Goal: Task Accomplishment & Management: Use online tool/utility

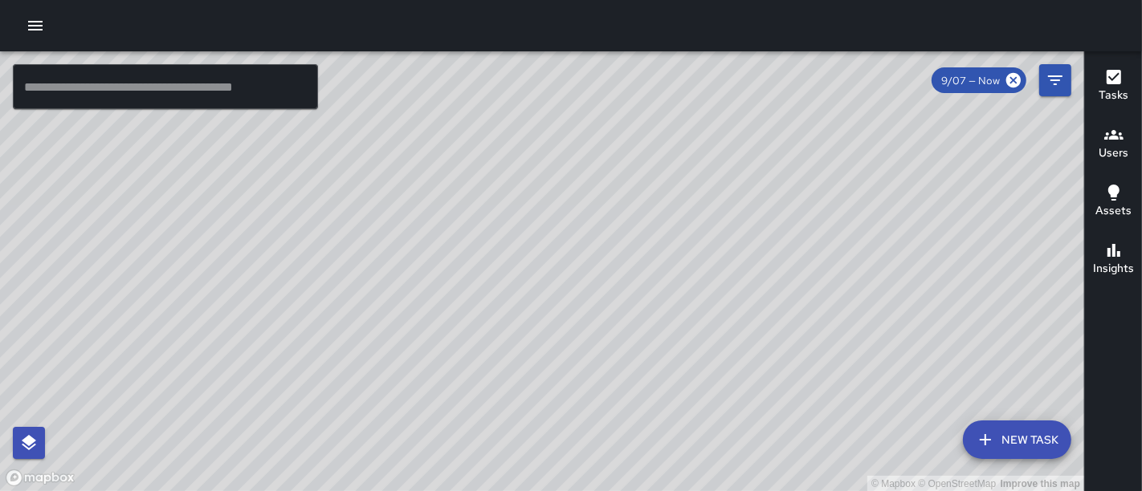
drag, startPoint x: 378, startPoint y: 301, endPoint x: 493, endPoint y: 221, distance: 140.1
click at [493, 221] on div "© Mapbox © OpenStreetMap Improve this map" at bounding box center [542, 271] width 1084 height 441
drag, startPoint x: 736, startPoint y: 229, endPoint x: 731, endPoint y: 457, distance: 228.0
click at [731, 457] on div "© Mapbox © OpenStreetMap Improve this map" at bounding box center [542, 271] width 1084 height 441
click at [32, 36] on button "button" at bounding box center [35, 26] width 32 height 32
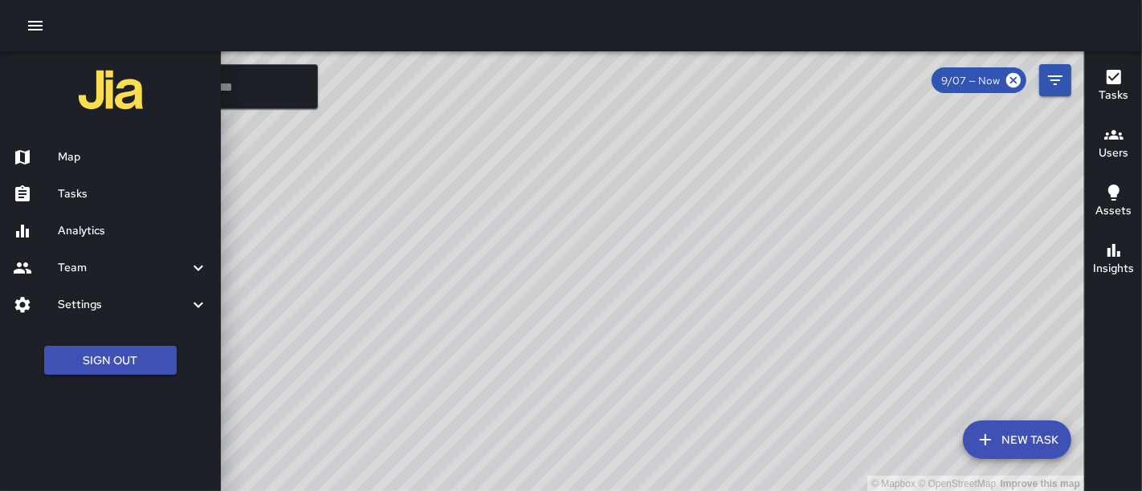
click at [95, 243] on div "Analytics" at bounding box center [110, 231] width 221 height 37
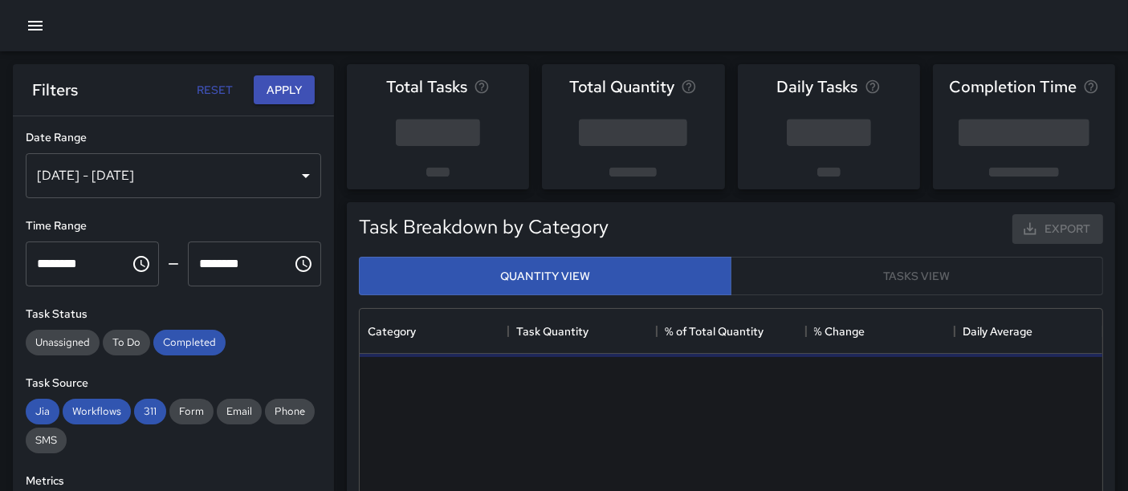
scroll to position [466, 729]
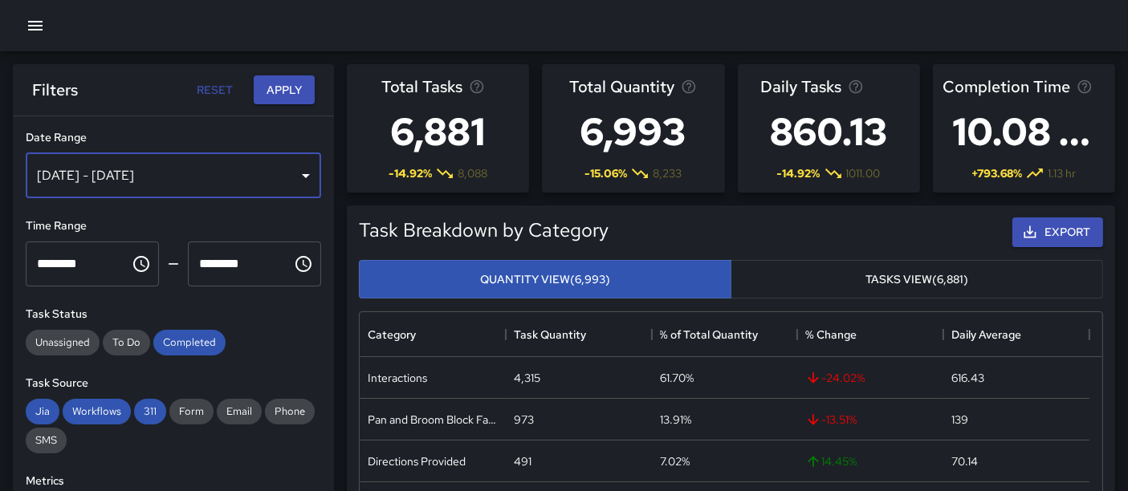
click at [269, 181] on div "[DATE] - [DATE]" at bounding box center [173, 175] width 295 height 45
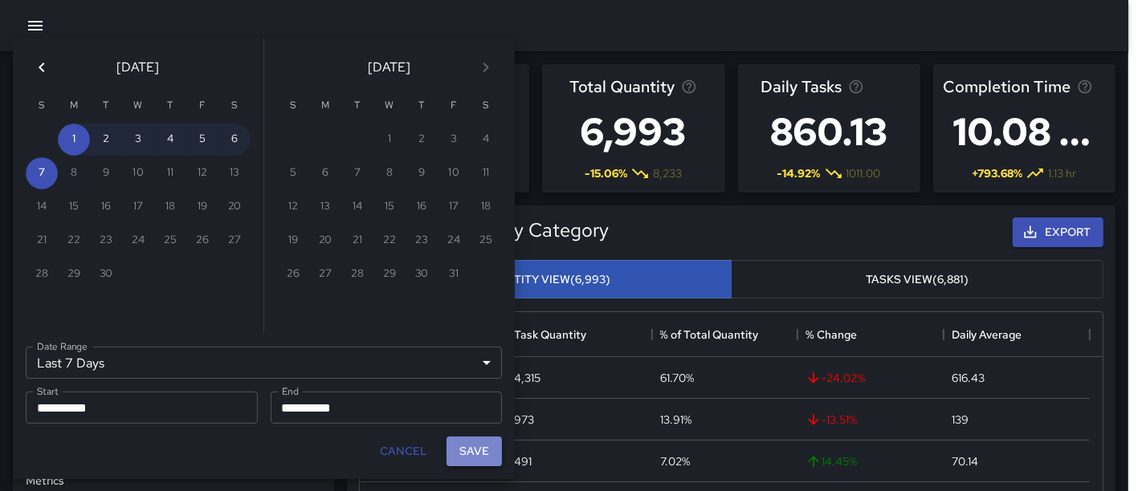
click at [479, 454] on button "Save" at bounding box center [473, 452] width 55 height 30
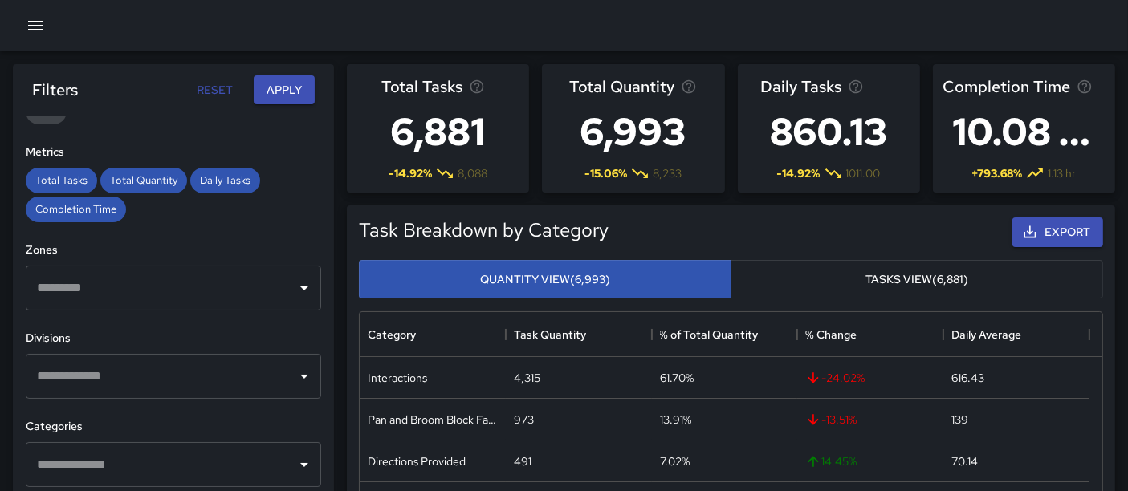
scroll to position [339, 0]
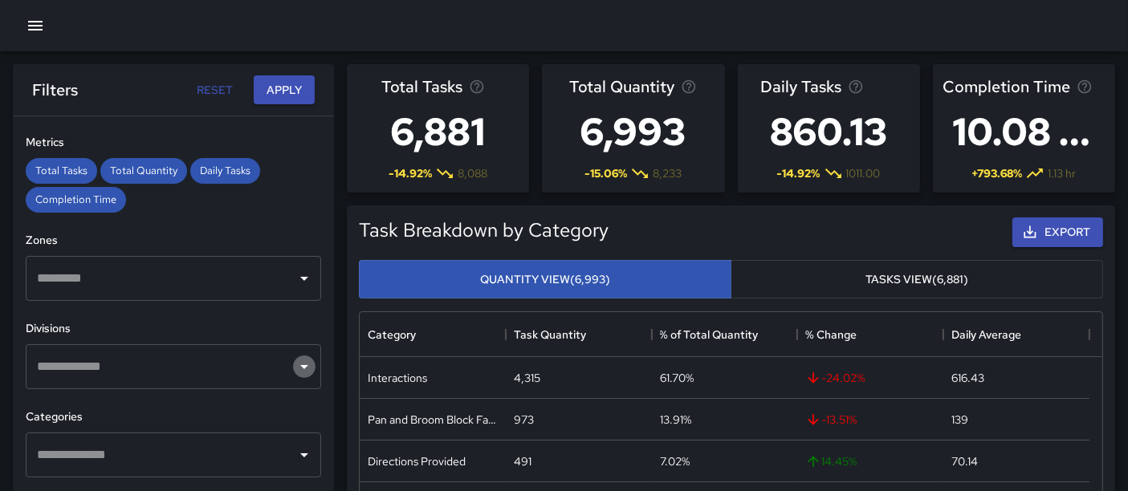
click at [295, 369] on icon "Open" at bounding box center [304, 366] width 19 height 19
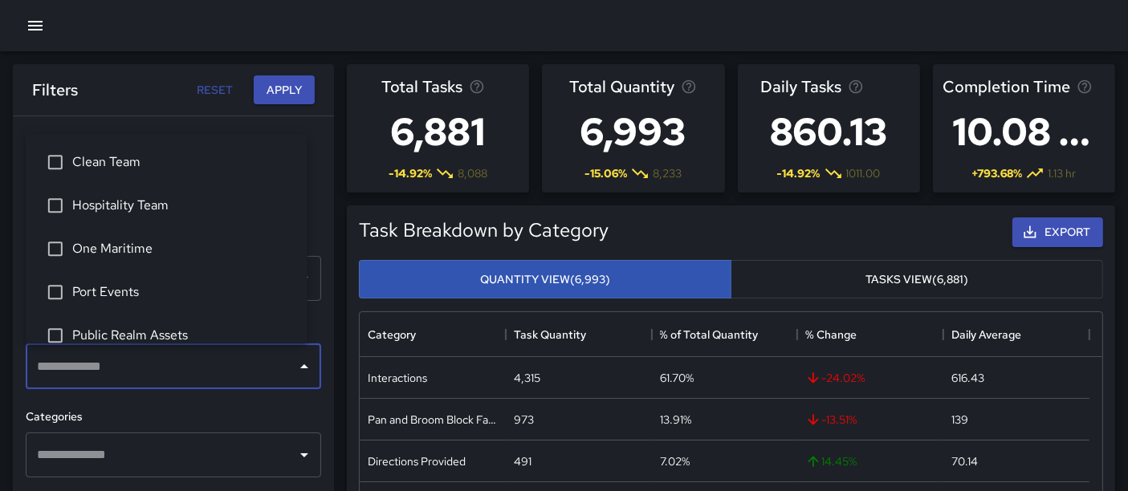
click at [183, 239] on span "One Maritime" at bounding box center [183, 248] width 222 height 19
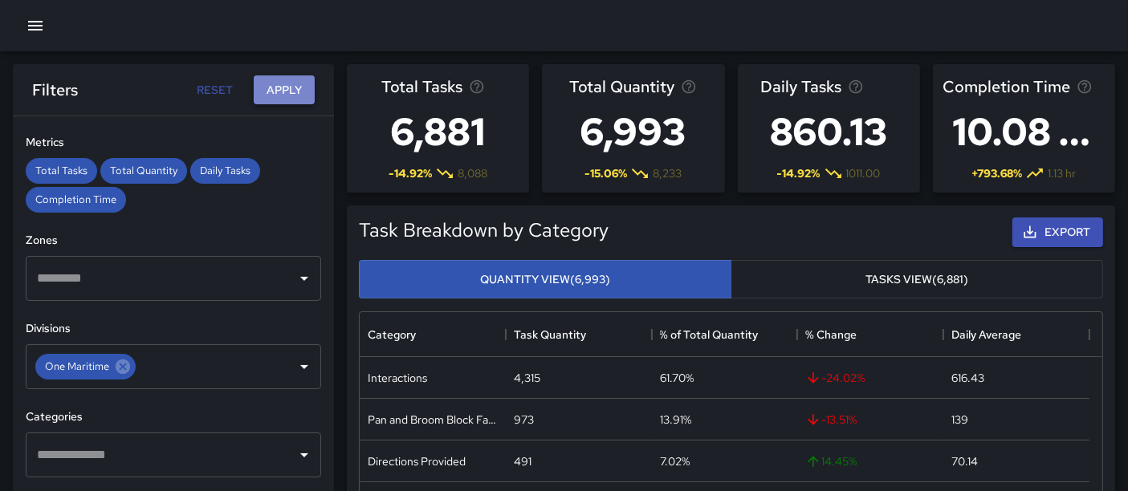
click at [277, 98] on button "Apply" at bounding box center [284, 90] width 61 height 30
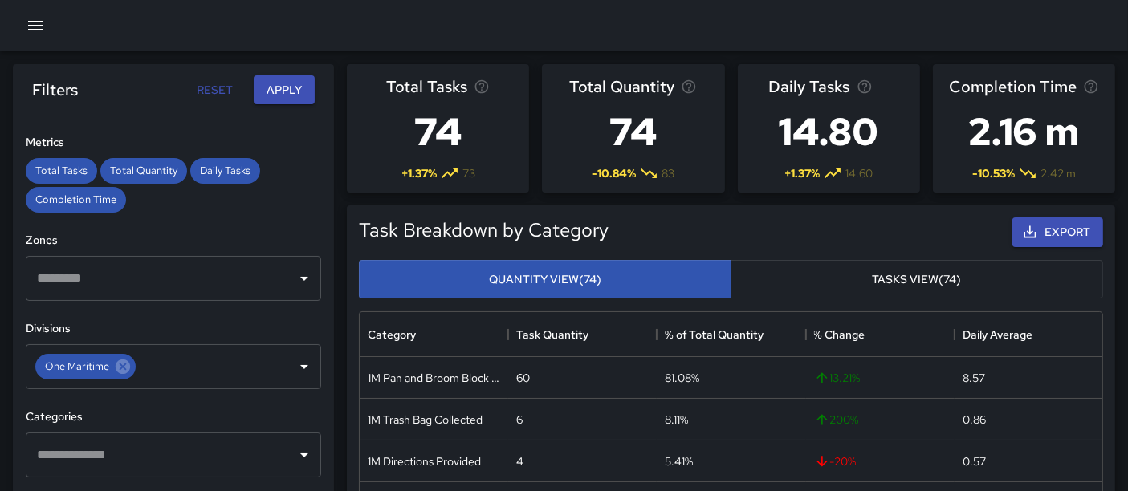
drag, startPoint x: 1137, startPoint y: 96, endPoint x: 807, endPoint y: 21, distance: 338.5
click at [807, 21] on div at bounding box center [564, 25] width 1128 height 51
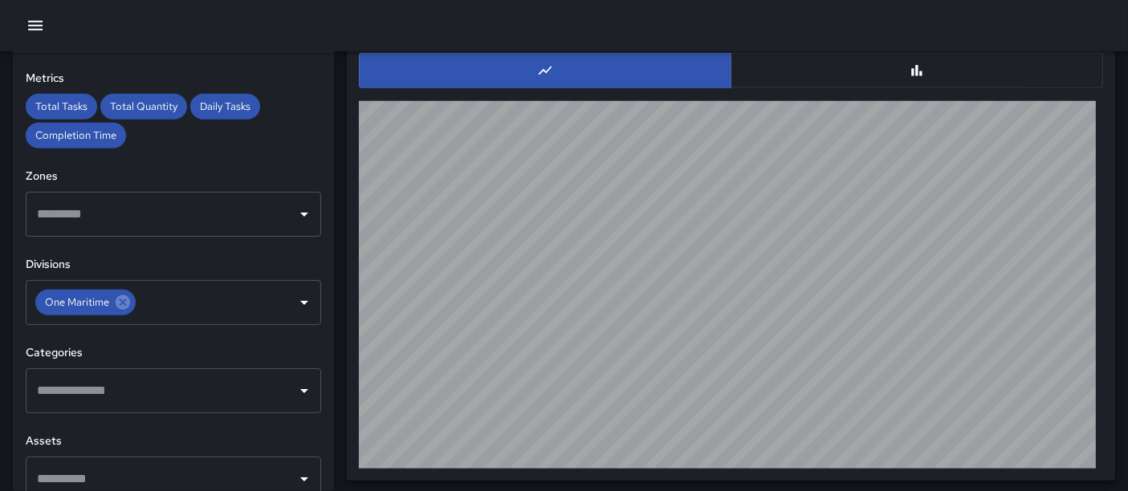
scroll to position [1557, 0]
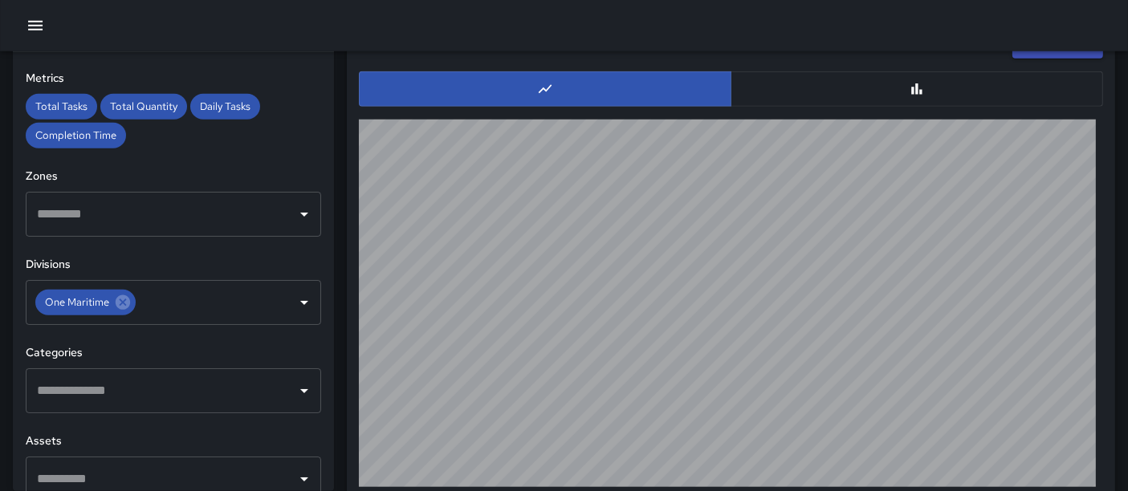
drag, startPoint x: 1134, startPoint y: 416, endPoint x: 869, endPoint y: 28, distance: 470.0
click at [869, 28] on div at bounding box center [564, 25] width 1128 height 51
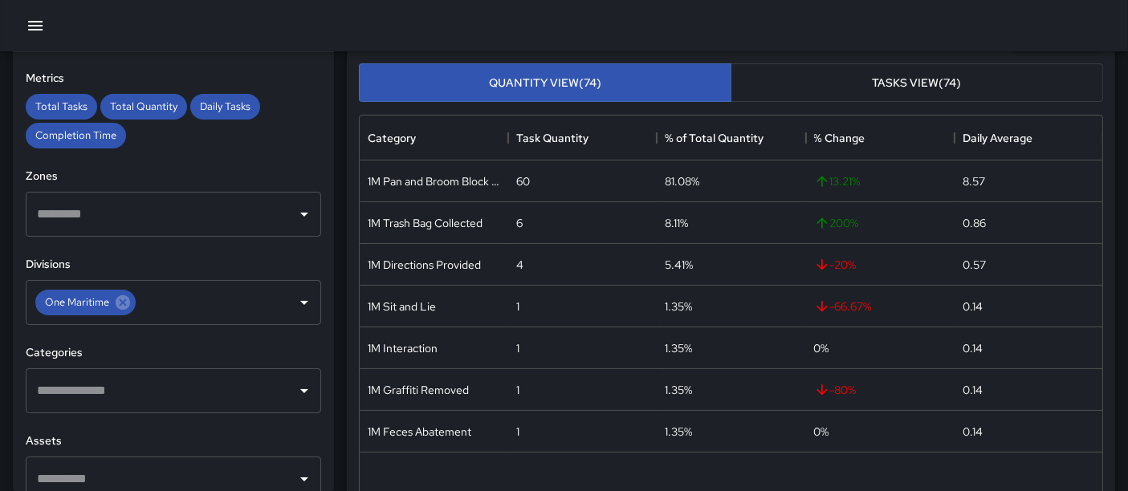
scroll to position [194, 0]
